Goal: Book appointment/travel/reservation

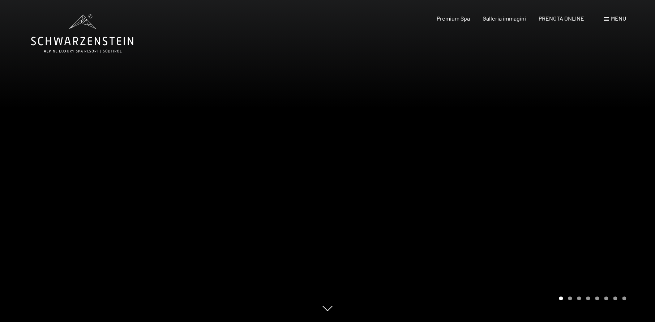
click at [617, 18] on span "Menu" at bounding box center [618, 18] width 15 height 7
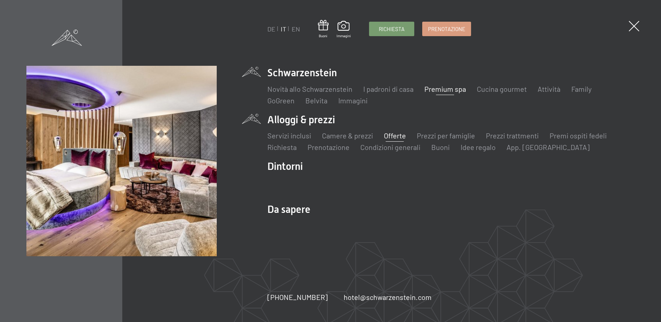
click at [394, 136] on link "Offerte" at bounding box center [395, 135] width 22 height 9
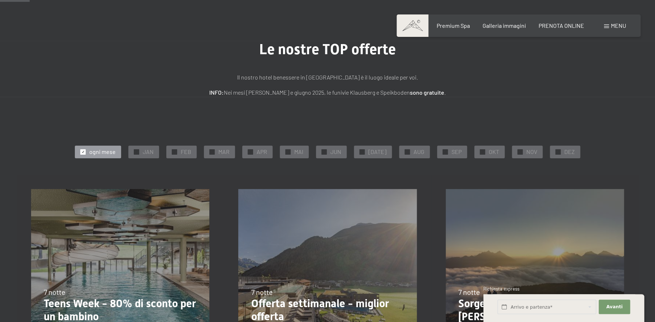
scroll to position [72, 0]
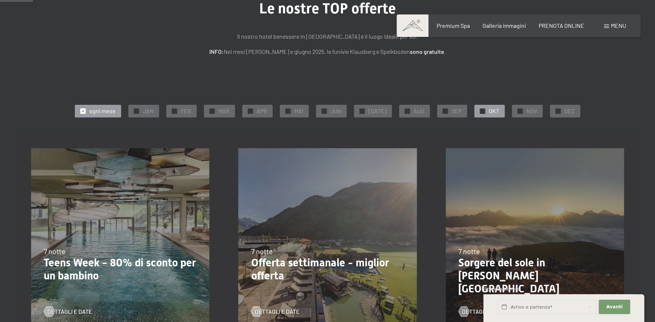
click at [481, 109] on span "✓" at bounding box center [482, 110] width 3 height 5
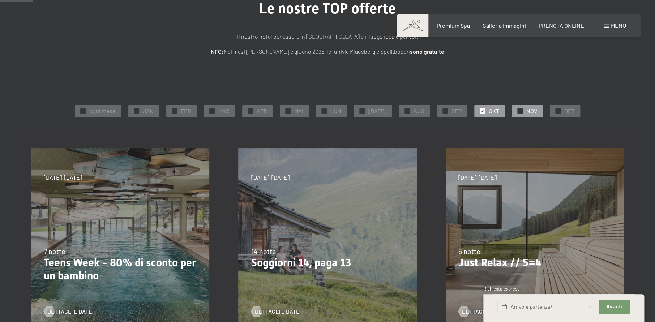
click at [517, 110] on div at bounding box center [519, 110] width 5 height 5
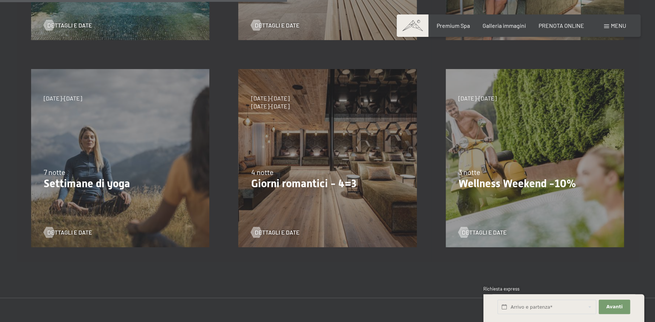
scroll to position [362, 0]
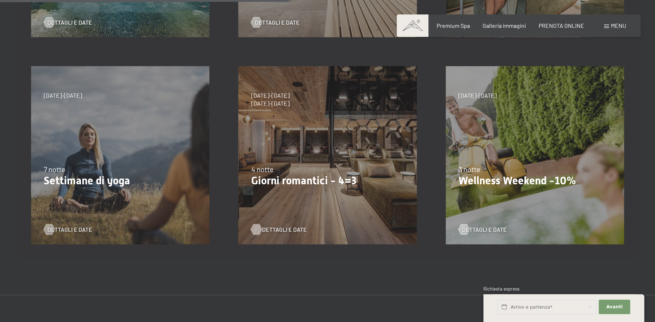
click at [273, 227] on span "Dettagli e Date" at bounding box center [284, 230] width 45 height 8
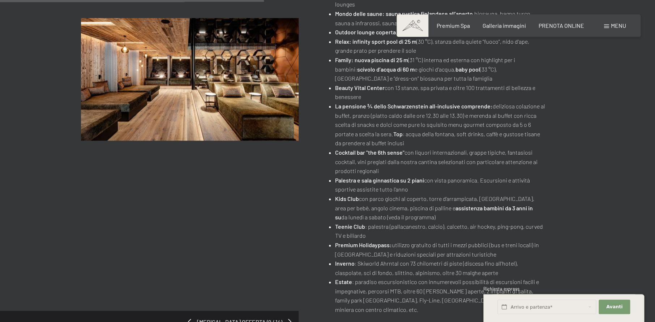
scroll to position [325, 0]
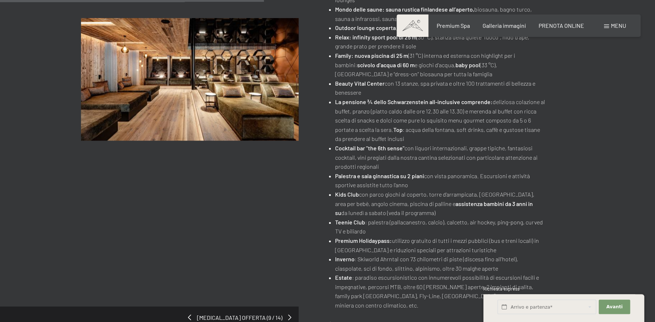
click at [614, 257] on div "[MEDICAL_DATA] offerta (9 / 14) [DATE]-[DATE] • [DATE]-[DATE] • [DATE]-[DATE] •…" at bounding box center [327, 56] width 655 height 546
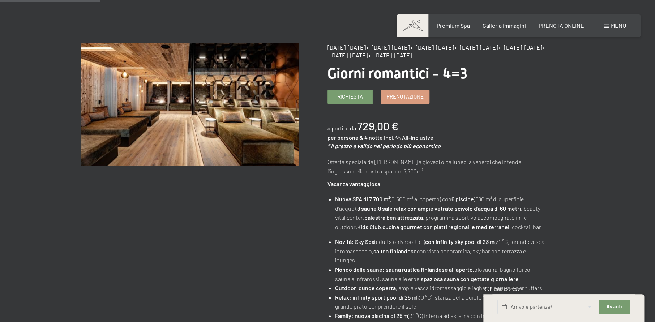
scroll to position [0, 0]
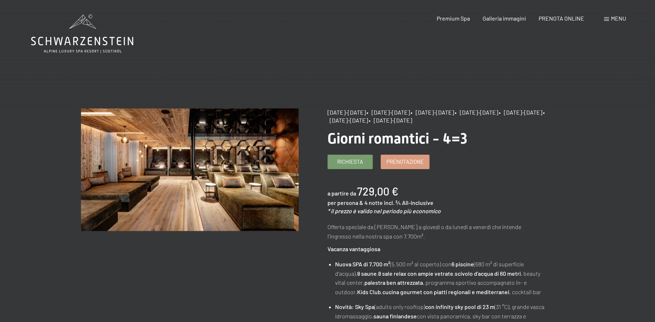
drag, startPoint x: 142, startPoint y: 38, endPoint x: 30, endPoint y: 41, distance: 111.8
click at [25, 39] on main "[MEDICAL_DATA] offerta (9 / 14) [DATE]-[DATE] • [DATE]-[DATE] • [DATE]-[DATE] •…" at bounding box center [327, 327] width 655 height 655
click at [518, 18] on span "Galleria immagini" at bounding box center [504, 17] width 43 height 7
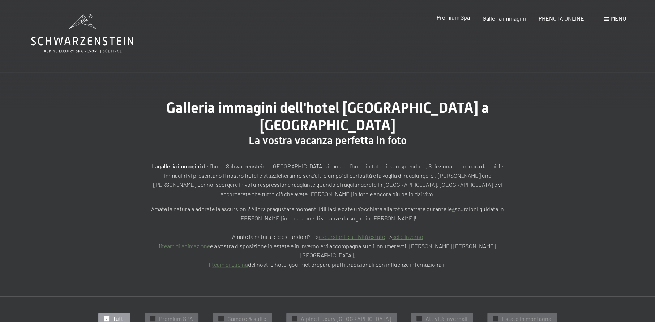
click at [445, 18] on span "Premium Spa" at bounding box center [452, 17] width 33 height 7
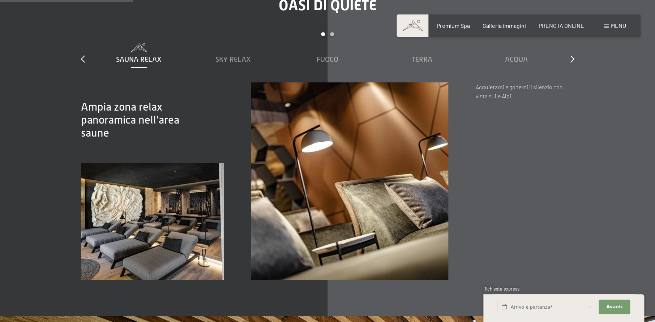
scroll to position [1085, 0]
click at [227, 55] on span "Sky Relax" at bounding box center [233, 59] width 35 height 8
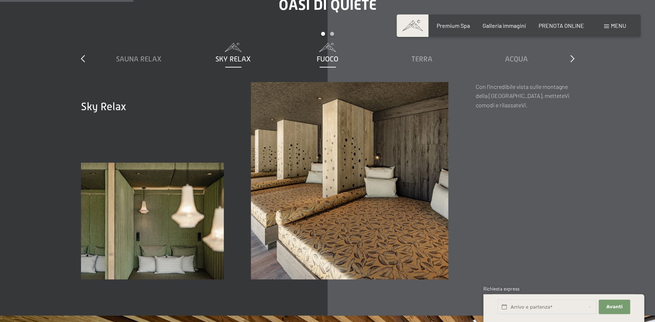
click at [328, 55] on span "Fuoco" at bounding box center [328, 59] width 22 height 8
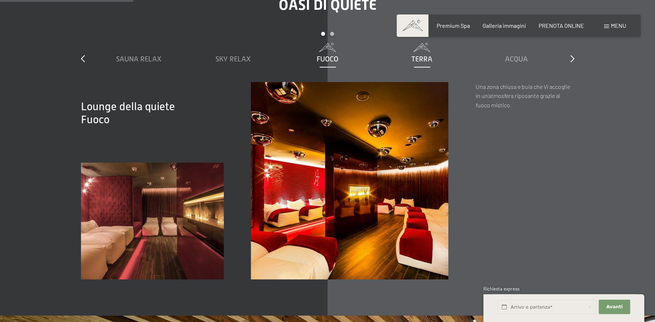
click at [423, 55] on span "Terra" at bounding box center [422, 59] width 21 height 8
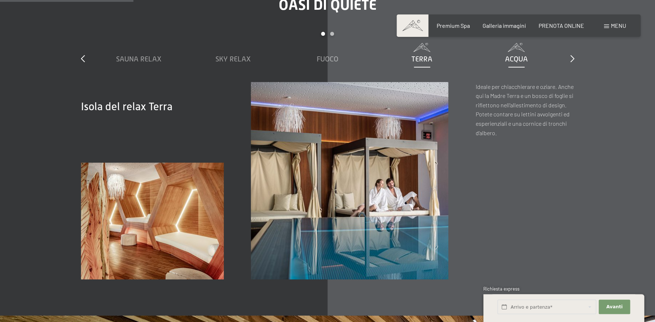
click at [523, 55] on span "Acqua" at bounding box center [516, 59] width 23 height 8
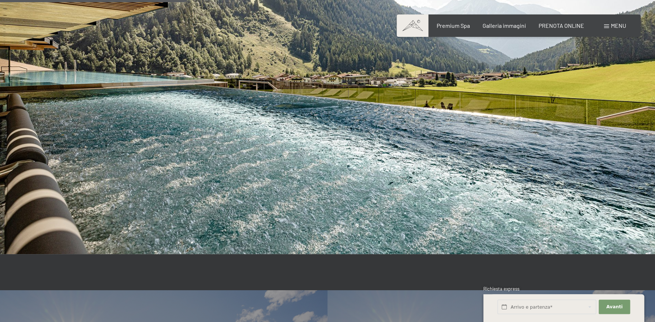
scroll to position [1519, 0]
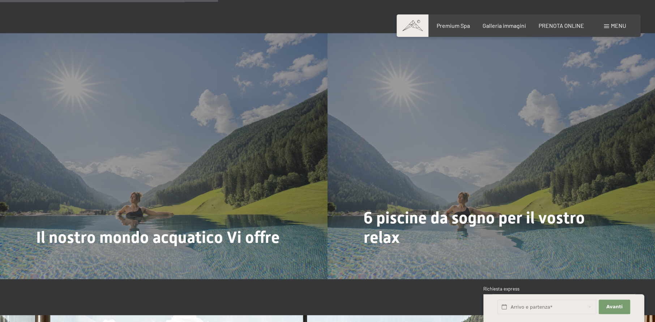
click at [617, 27] on span "Menu" at bounding box center [618, 25] width 15 height 7
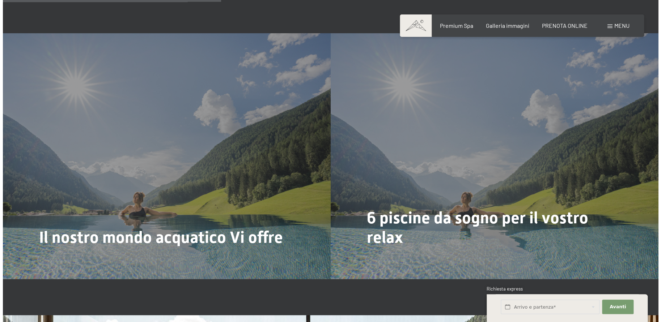
scroll to position [1779, 0]
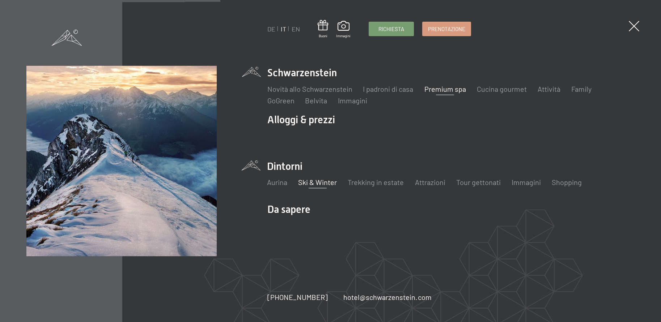
click at [313, 183] on link "Ski & Winter" at bounding box center [317, 182] width 39 height 9
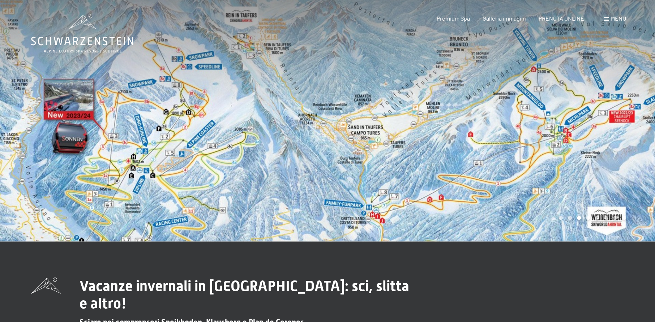
click at [614, 19] on span "Menu" at bounding box center [618, 18] width 15 height 7
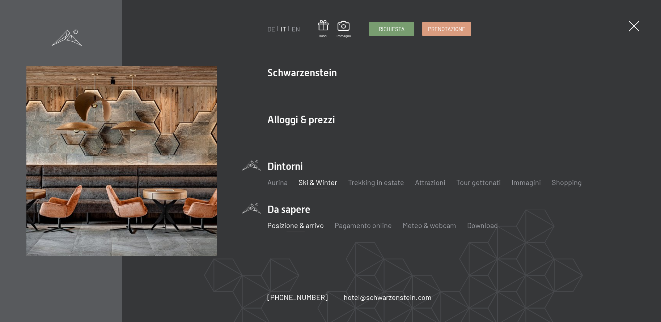
click at [314, 225] on link "Posizione & arrivo" at bounding box center [295, 225] width 56 height 9
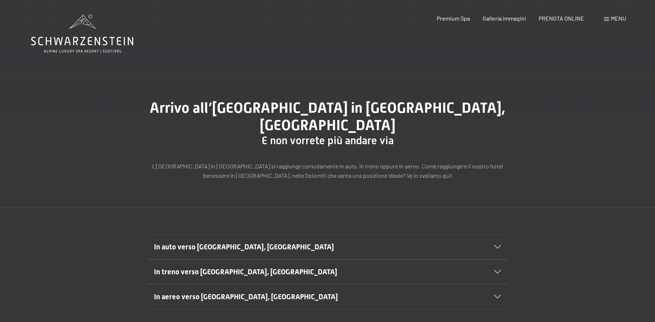
click at [494, 245] on icon at bounding box center [497, 247] width 7 height 4
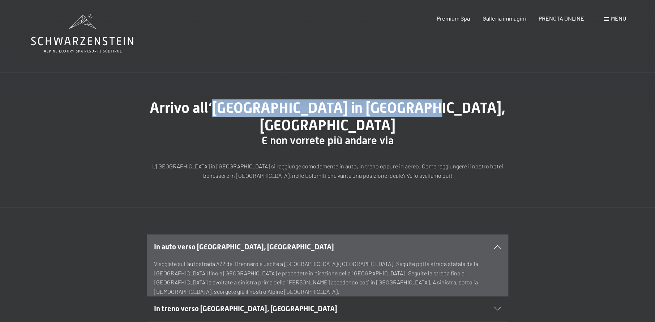
drag, startPoint x: 221, startPoint y: 108, endPoint x: 423, endPoint y: 105, distance: 201.4
click at [423, 105] on span "Arrivo all’Hotel Schwarzenstein in Aurina, Alto Adige" at bounding box center [328, 116] width 356 height 34
copy span "Hotel Schwarzenstein in Aurina"
click at [558, 18] on span "PRENOTA ONLINE" at bounding box center [562, 17] width 46 height 7
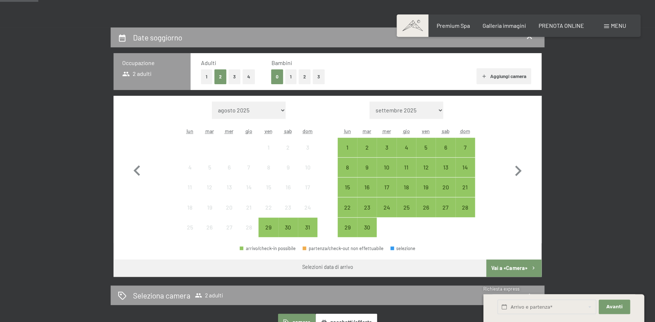
scroll to position [145, 0]
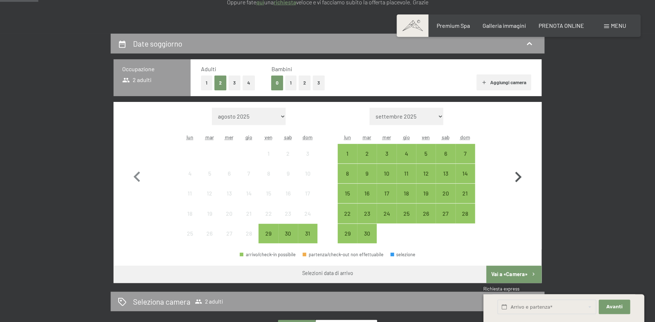
click at [518, 176] on icon "button" at bounding box center [518, 177] width 21 height 21
select select "[DATE]"
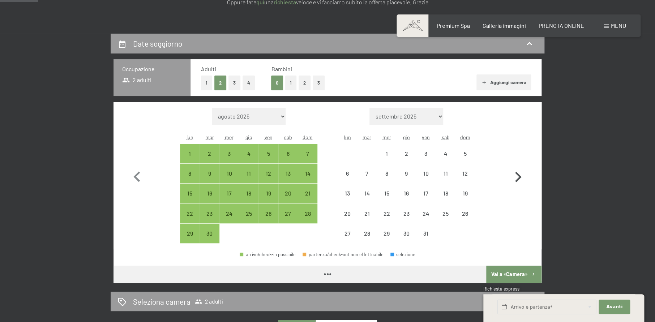
select select "[DATE]"
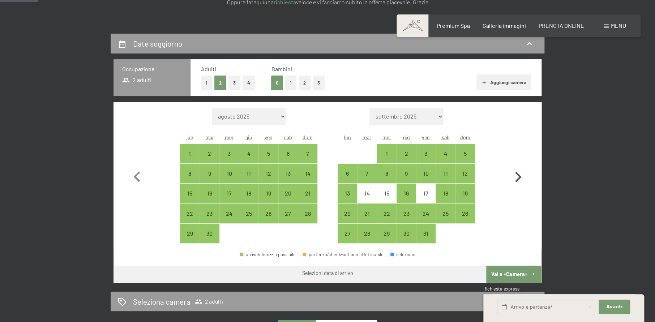
click at [518, 176] on icon "button" at bounding box center [518, 177] width 21 height 21
select select "[DATE]"
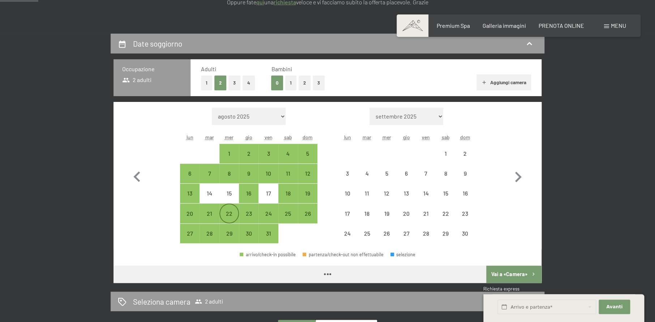
select select "[DATE]"
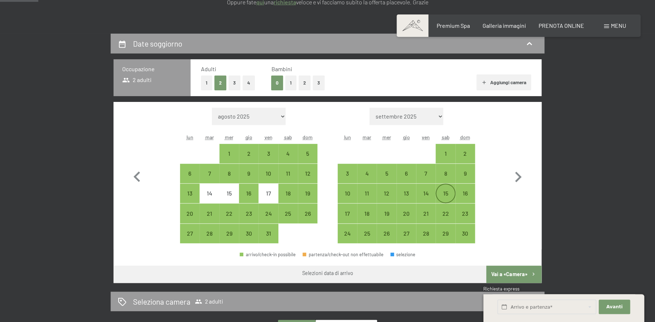
click at [451, 195] on div "15" at bounding box center [445, 200] width 18 height 18
select select "[DATE]"
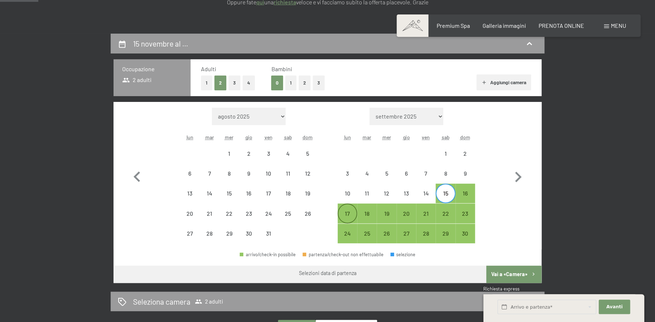
click at [350, 214] on div "17" at bounding box center [347, 220] width 18 height 18
select select "[DATE]"
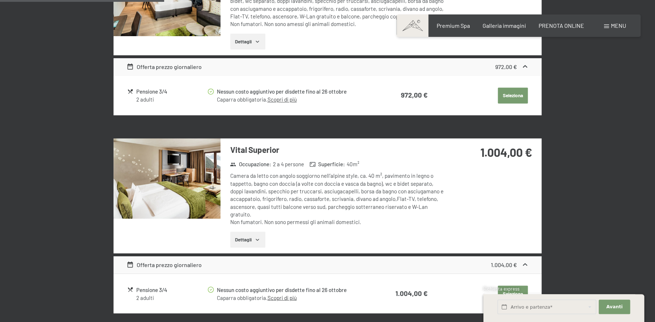
scroll to position [542, 0]
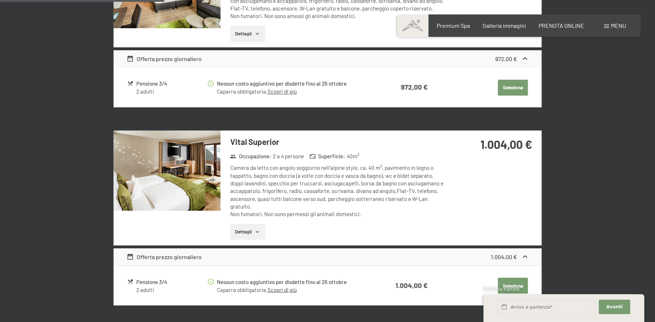
click at [253, 232] on button "Dettagli" at bounding box center [247, 232] width 35 height 16
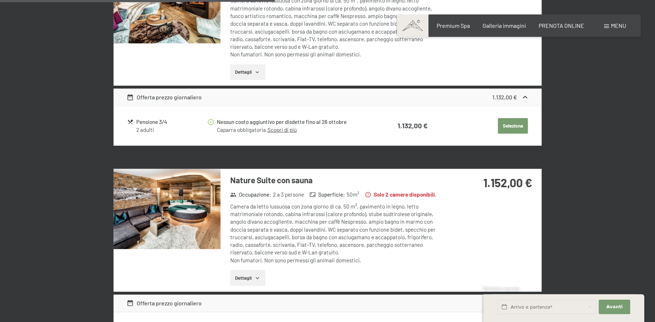
scroll to position [1085, 0]
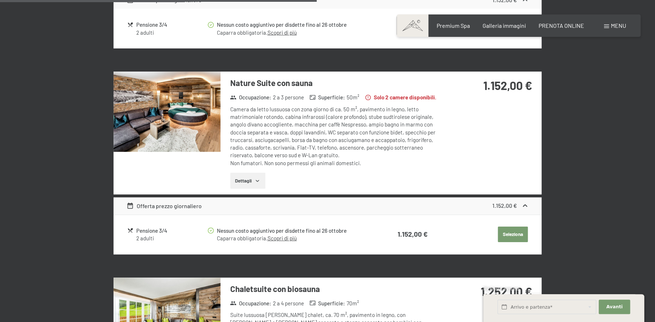
click at [253, 179] on button "Dettagli" at bounding box center [247, 181] width 35 height 16
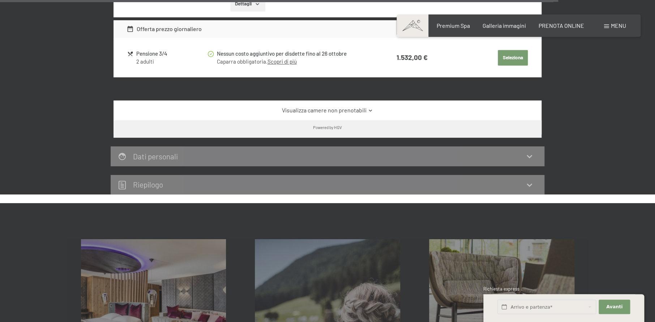
scroll to position [2170, 0]
